Goal: Transaction & Acquisition: Purchase product/service

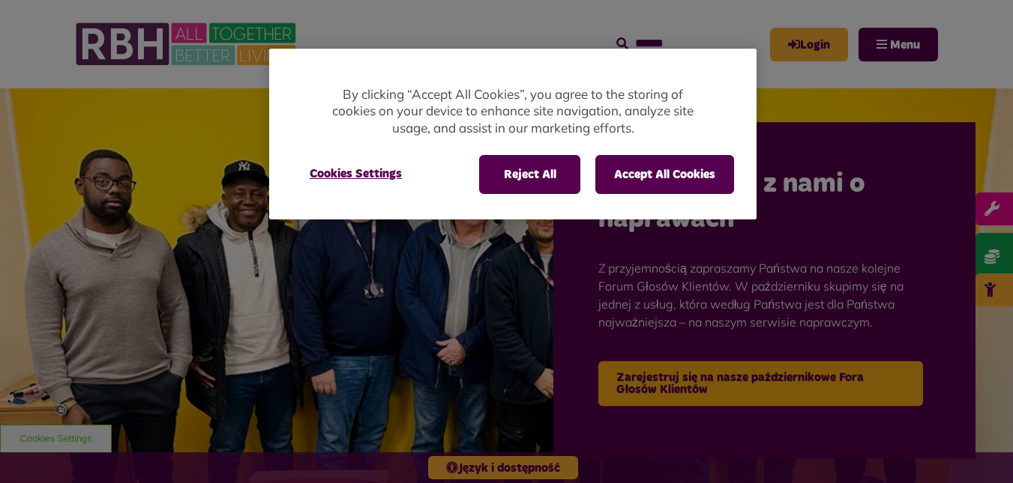
click at [965, 47] on div at bounding box center [506, 241] width 1013 height 483
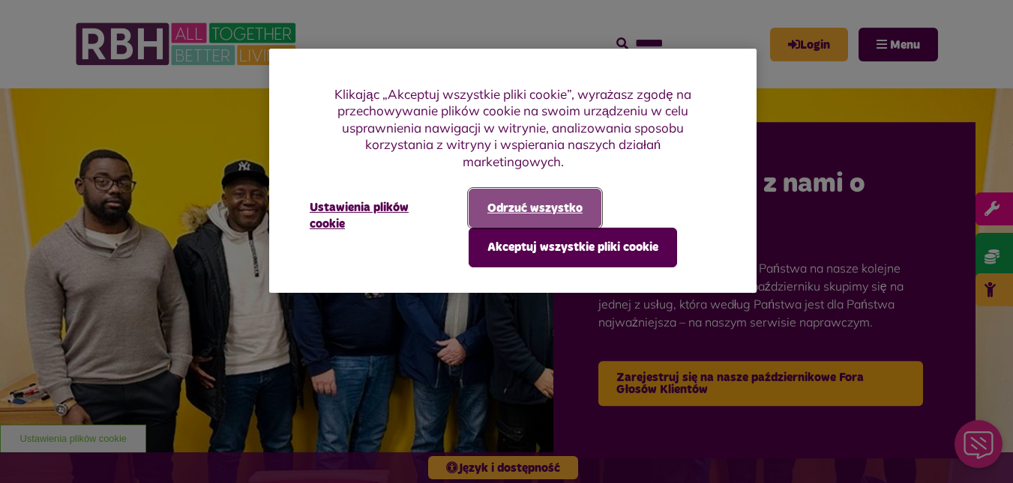
click at [575, 202] on font "Odrzuć wszystko" at bounding box center [534, 208] width 95 height 12
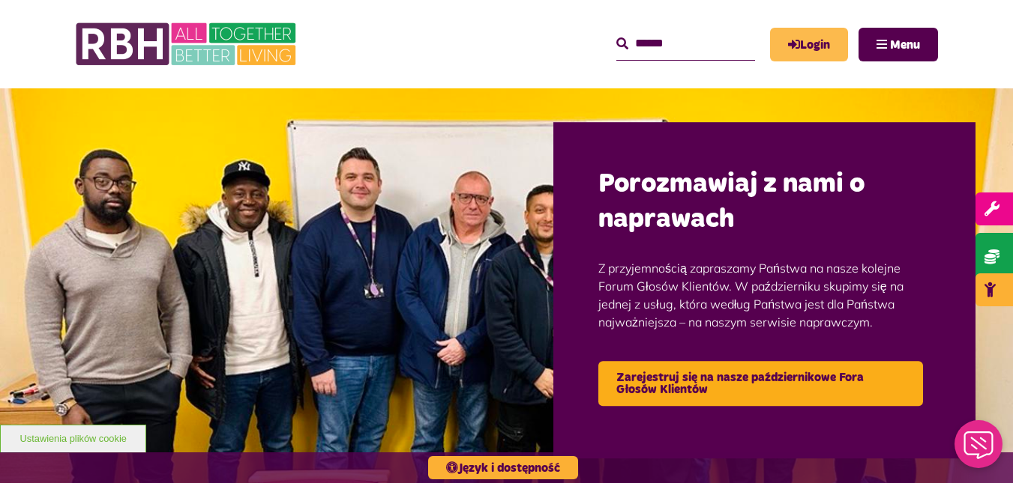
click at [811, 47] on font "Login" at bounding box center [815, 45] width 30 height 12
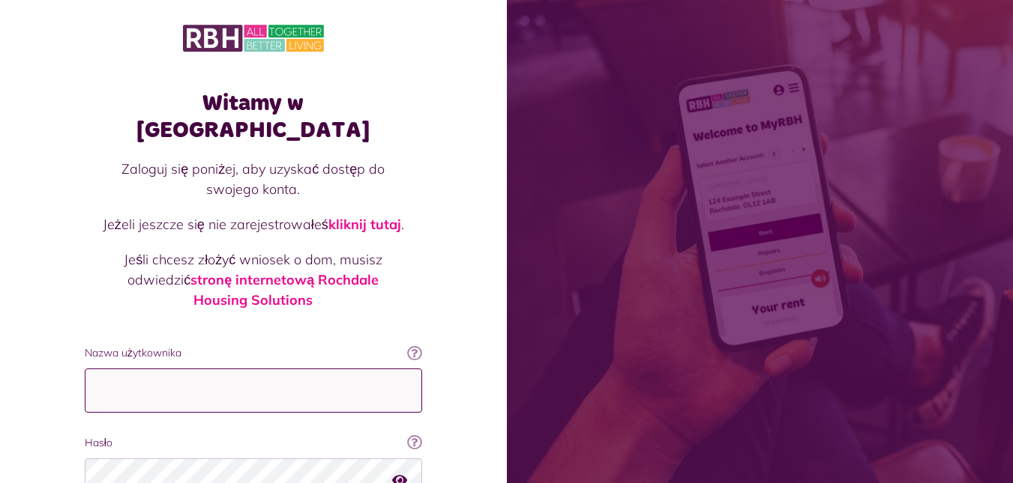
click at [144, 369] on input "Nazwa użytkownika" at bounding box center [253, 391] width 337 height 44
type input "**********"
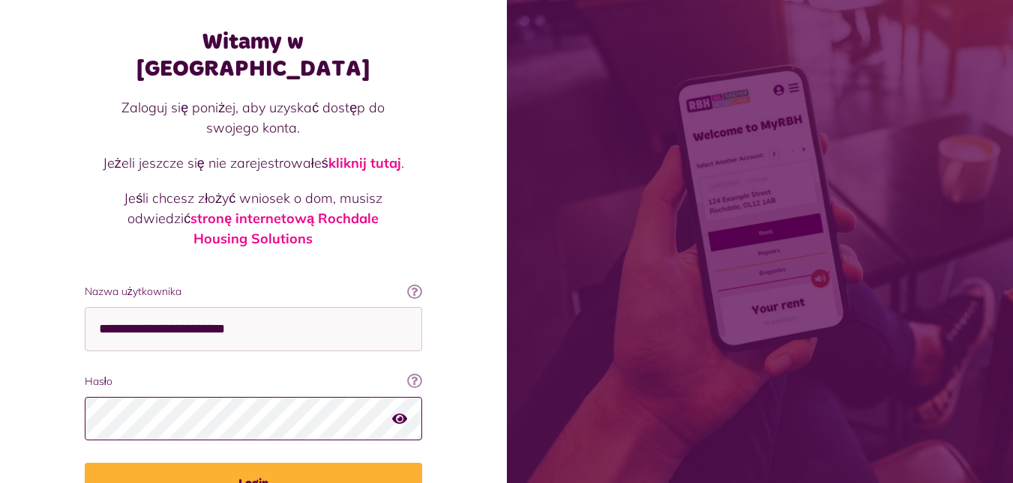
scroll to position [63, 0]
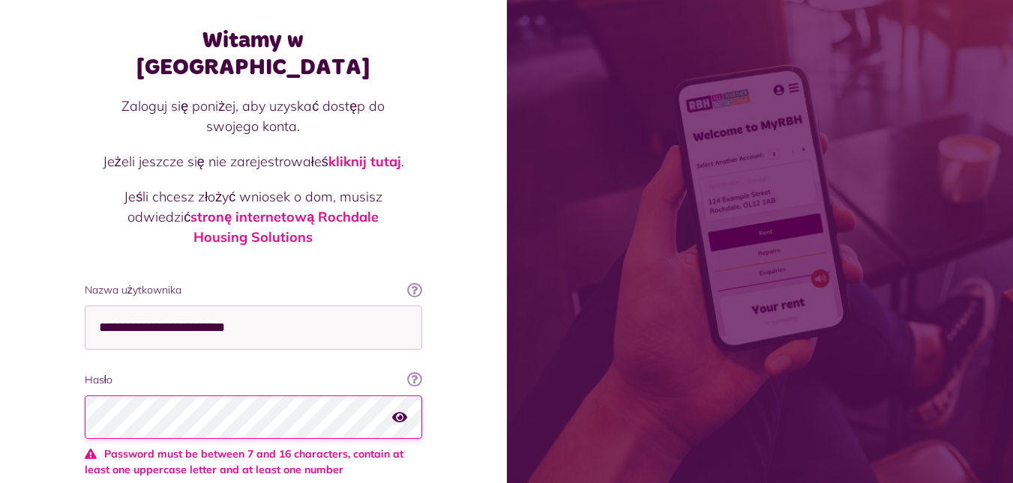
click at [252, 450] on fieldset "**********" at bounding box center [253, 413] width 337 height 260
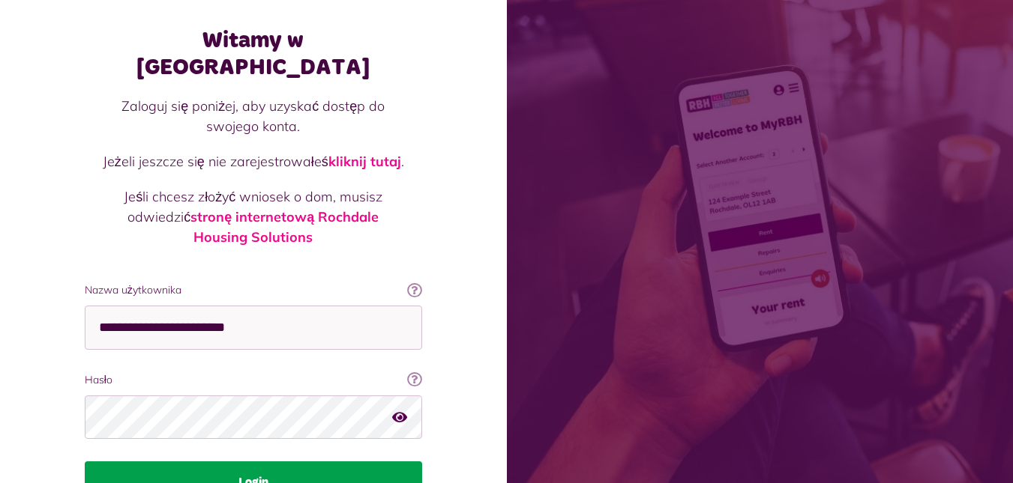
click at [112, 465] on button "Login" at bounding box center [253, 483] width 337 height 42
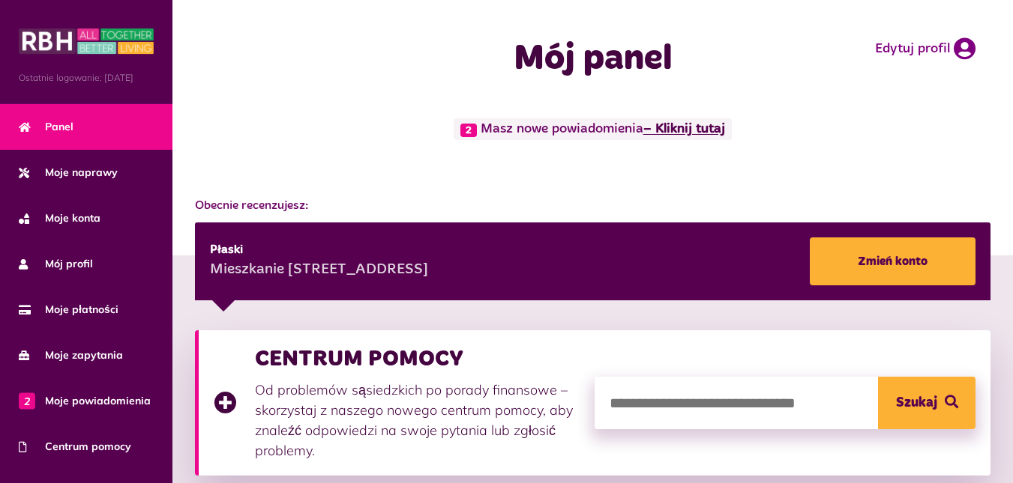
click at [686, 124] on font "– Kliknij tutaj" at bounding box center [684, 129] width 82 height 13
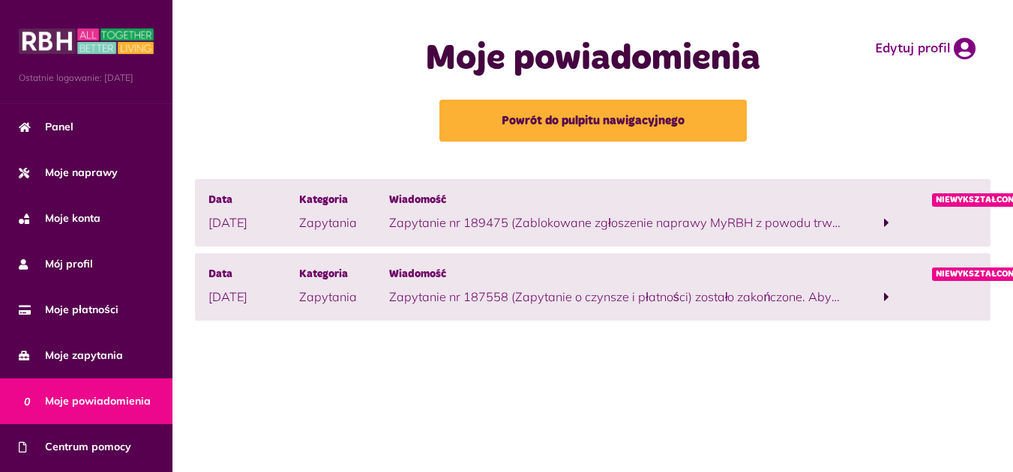
click at [883, 221] on span at bounding box center [886, 223] width 91 height 20
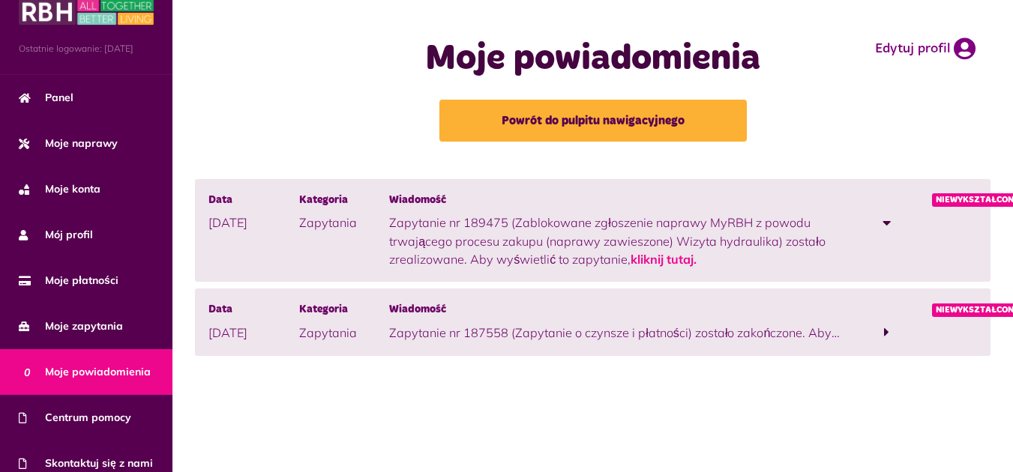
scroll to position [27, 0]
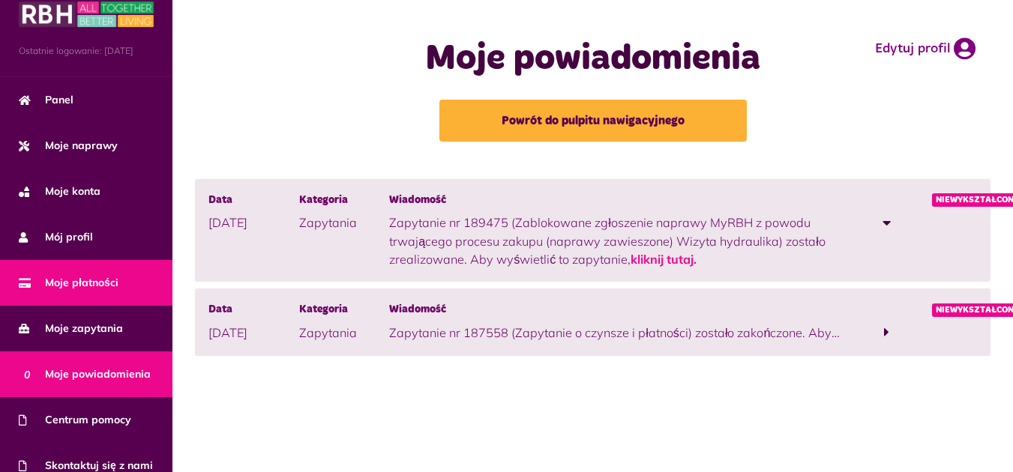
click at [64, 289] on font "Moje płatności" at bounding box center [81, 282] width 73 height 13
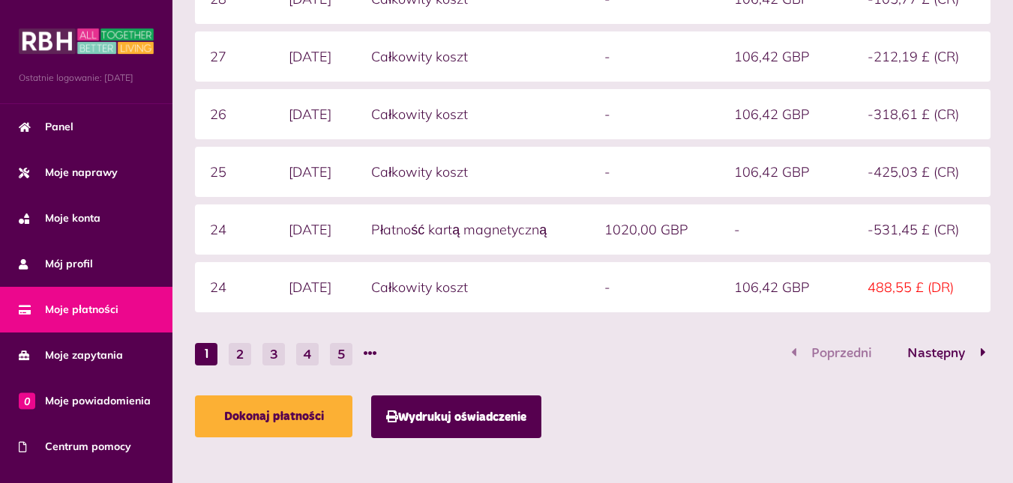
scroll to position [495, 0]
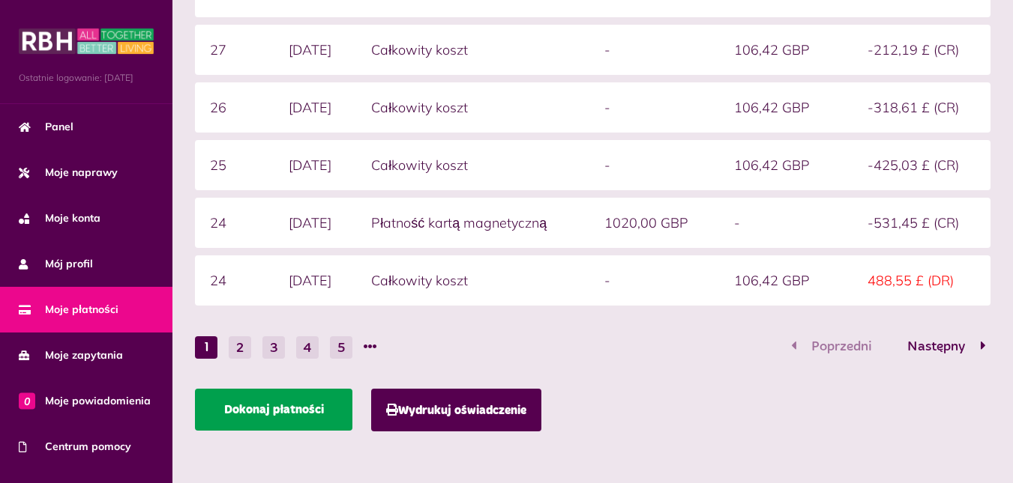
click at [314, 404] on font "Dokonaj płatności" at bounding box center [274, 410] width 100 height 12
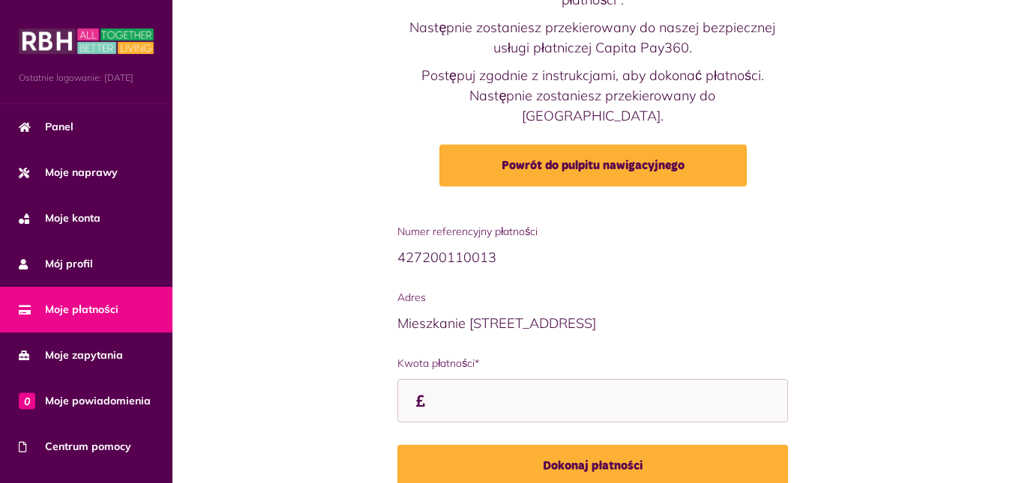
scroll to position [130, 0]
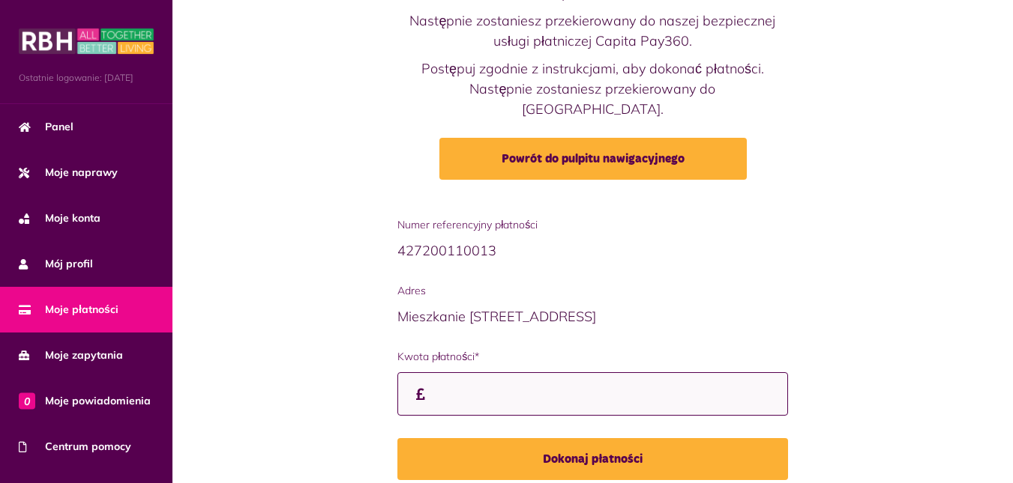
click at [455, 382] on input "Kwota płatności*" at bounding box center [592, 394] width 390 height 44
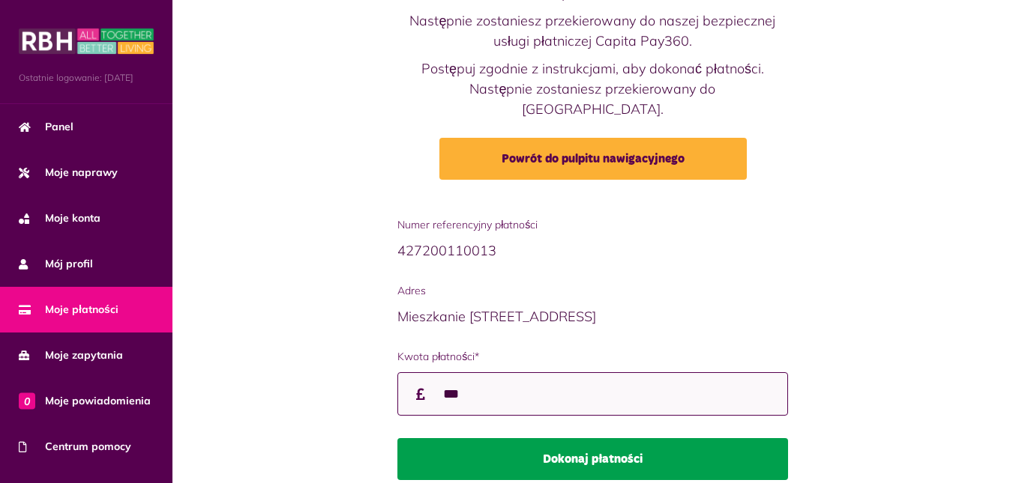
type input "***"
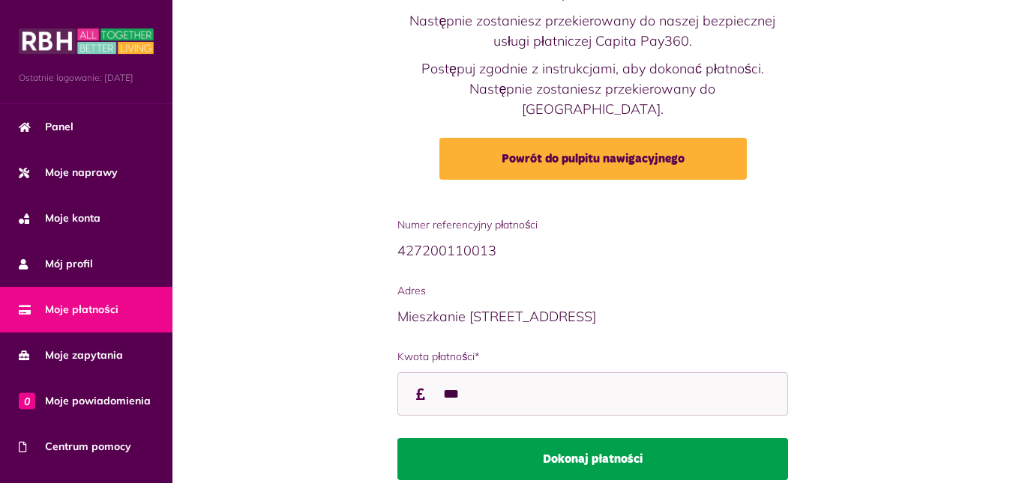
click at [474, 438] on button "Dokonaj płatności" at bounding box center [592, 459] width 390 height 42
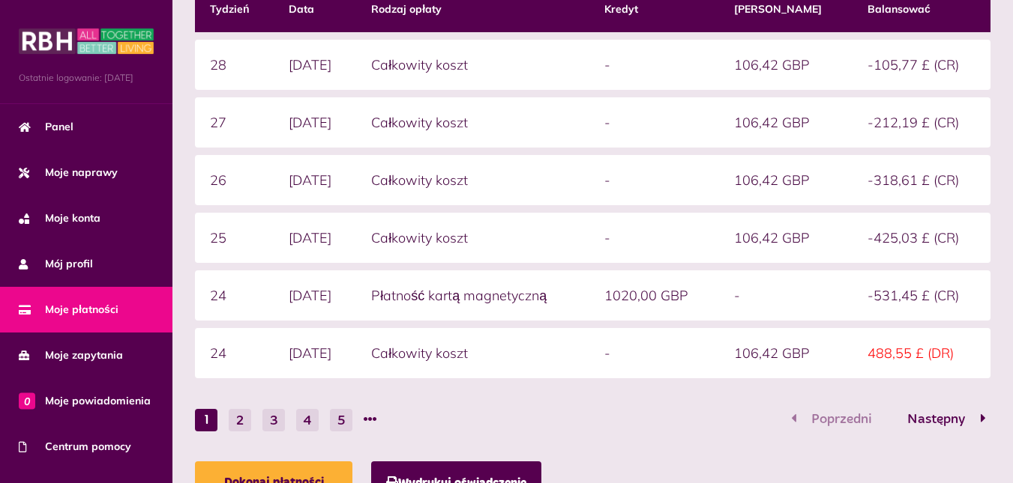
scroll to position [495, 0]
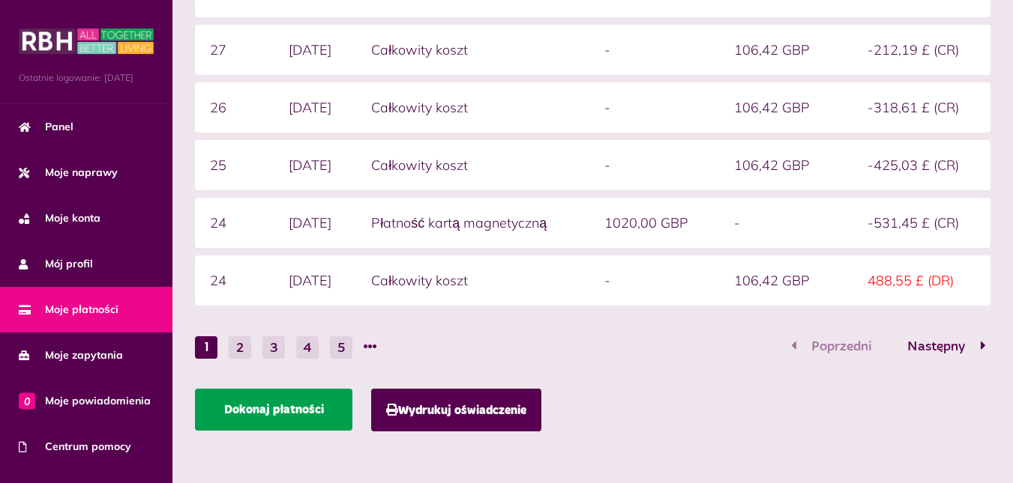
click at [284, 414] on font "Dokonaj płatności" at bounding box center [274, 410] width 100 height 12
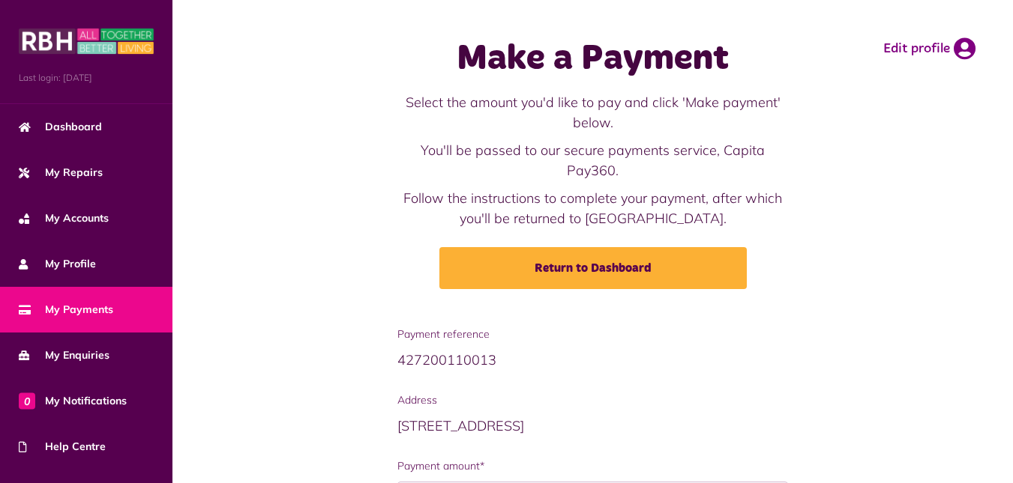
click at [911, 288] on div "Make a Payment Select the amount you'd like to pay and click 'Make payment' bel…" at bounding box center [592, 163] width 810 height 297
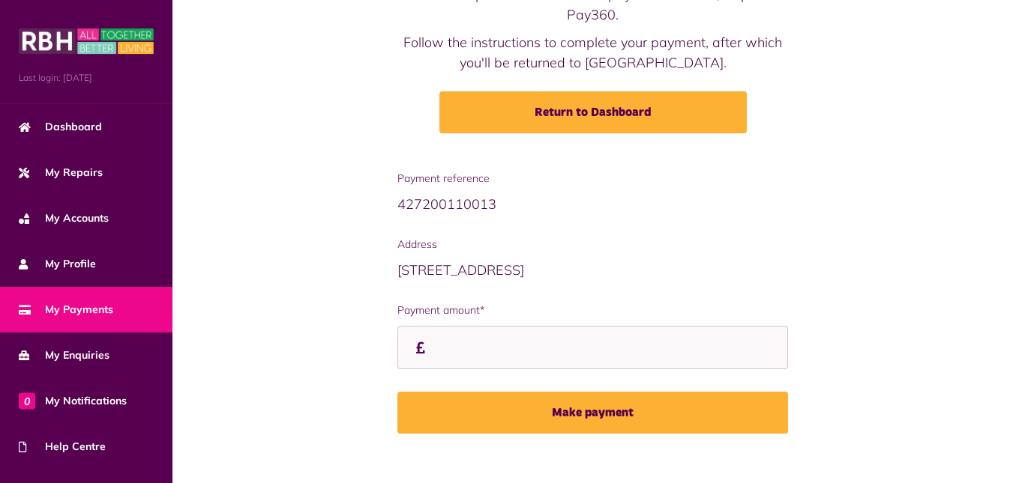
scroll to position [166, 0]
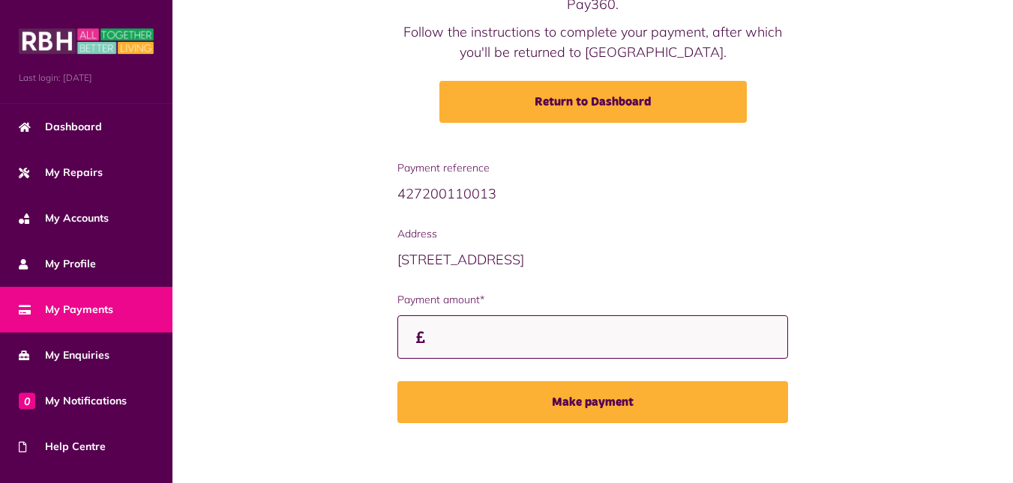
click at [447, 339] on input "Payment amount*" at bounding box center [592, 338] width 390 height 44
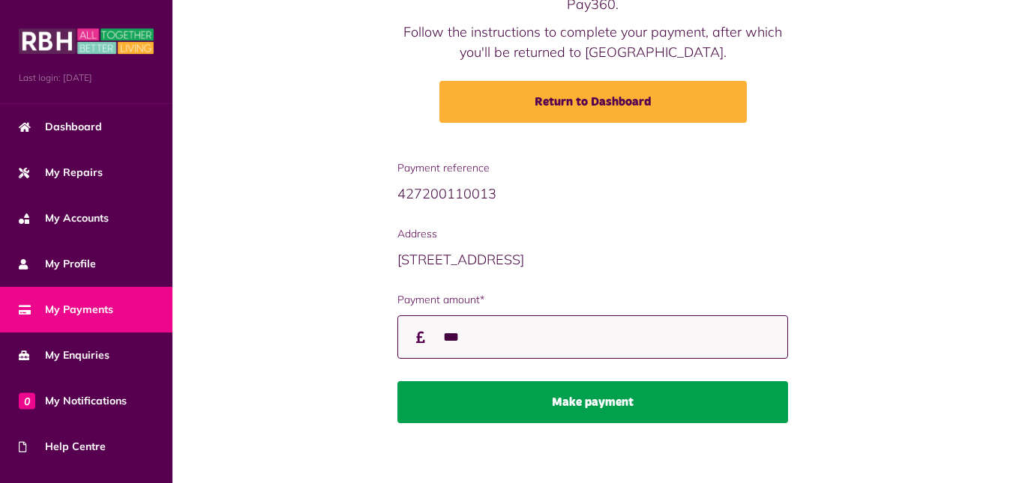
type input "***"
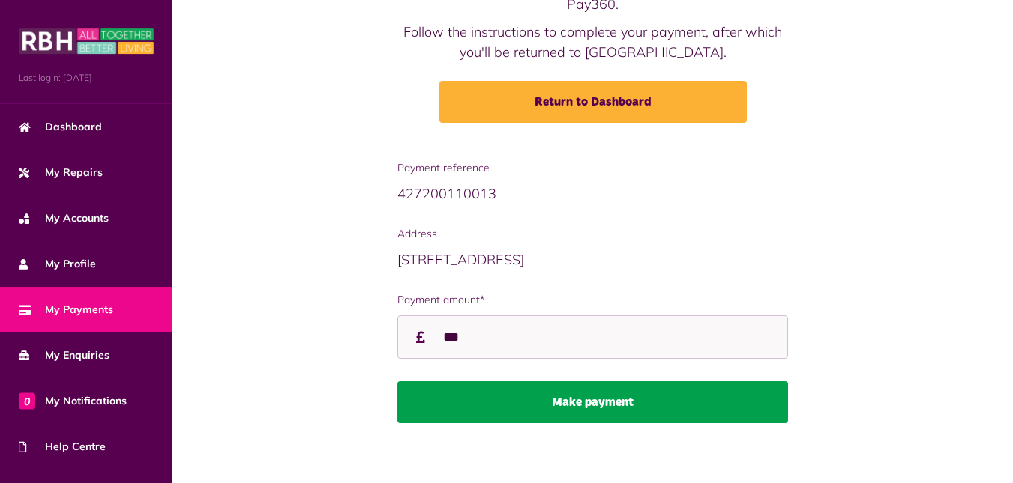
click at [453, 391] on button "Make payment" at bounding box center [592, 402] width 390 height 42
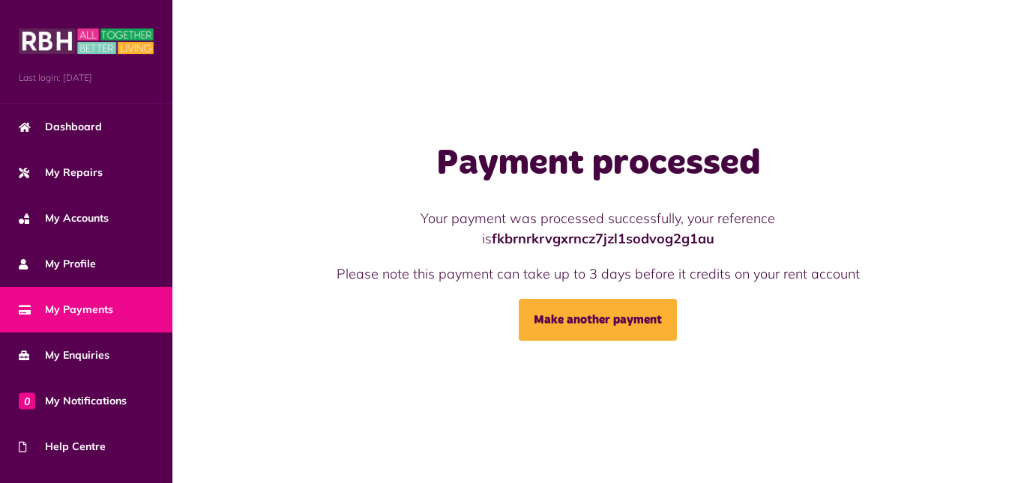
click at [534, 128] on div "Payment processed Your payment was processed successfully, your reference is fk…" at bounding box center [597, 241] width 851 height 483
click at [64, 37] on img at bounding box center [86, 41] width 135 height 30
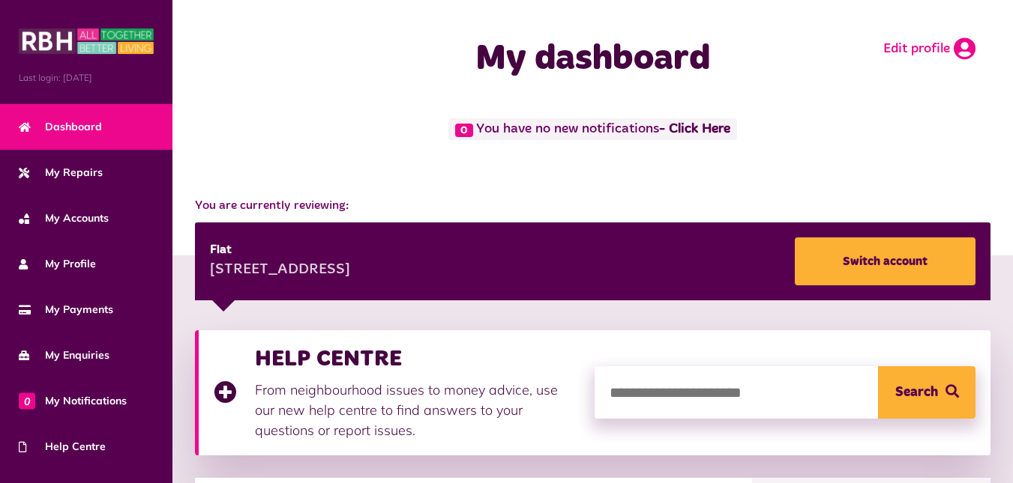
click at [966, 42] on icon at bounding box center [964, 48] width 22 height 22
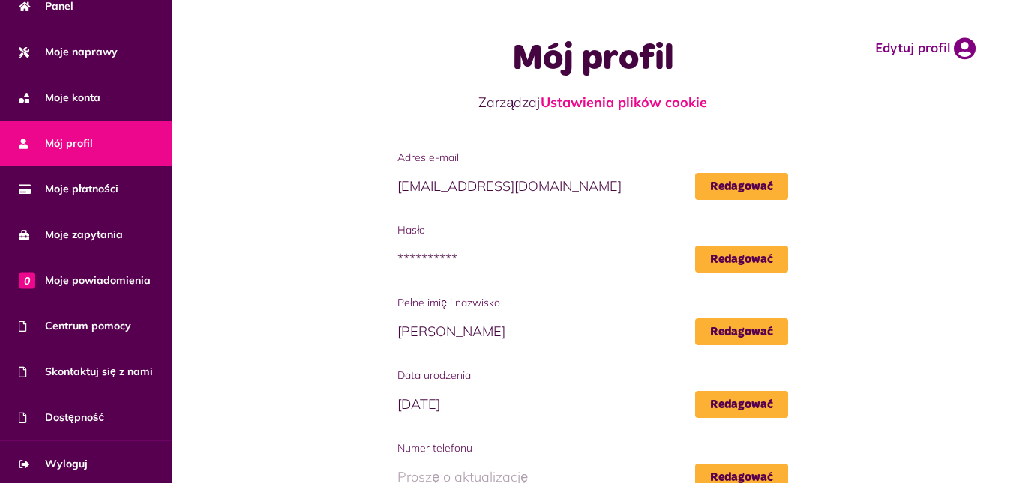
scroll to position [168, 0]
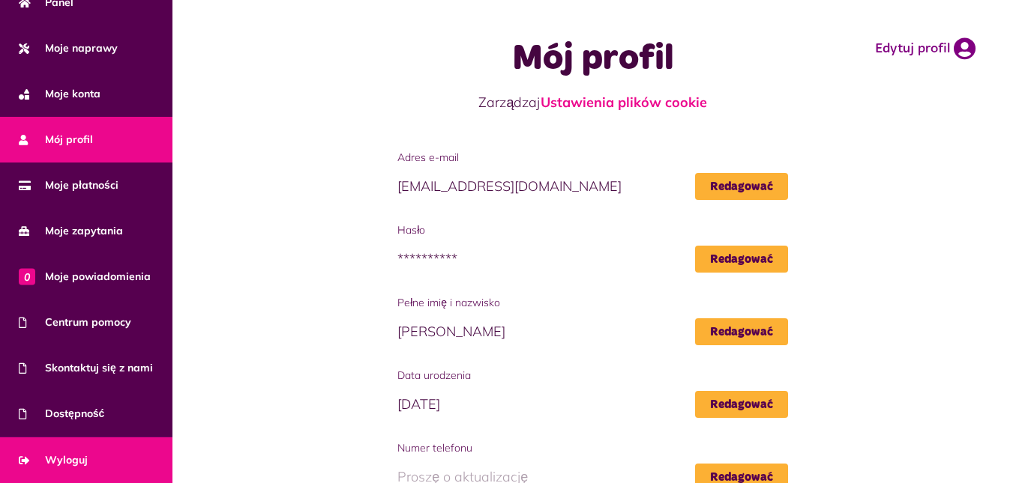
click at [68, 443] on link "Wyloguj" at bounding box center [86, 461] width 172 height 46
